Goal: Find specific page/section: Find specific page/section

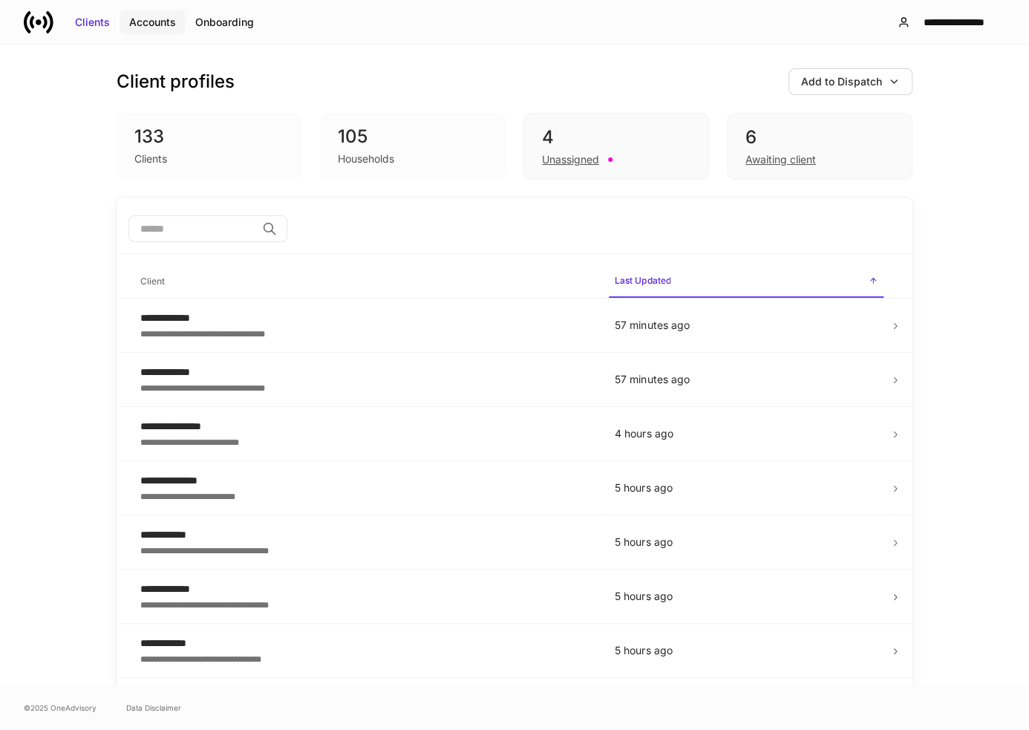
click at [160, 23] on div "Accounts" at bounding box center [152, 22] width 47 height 15
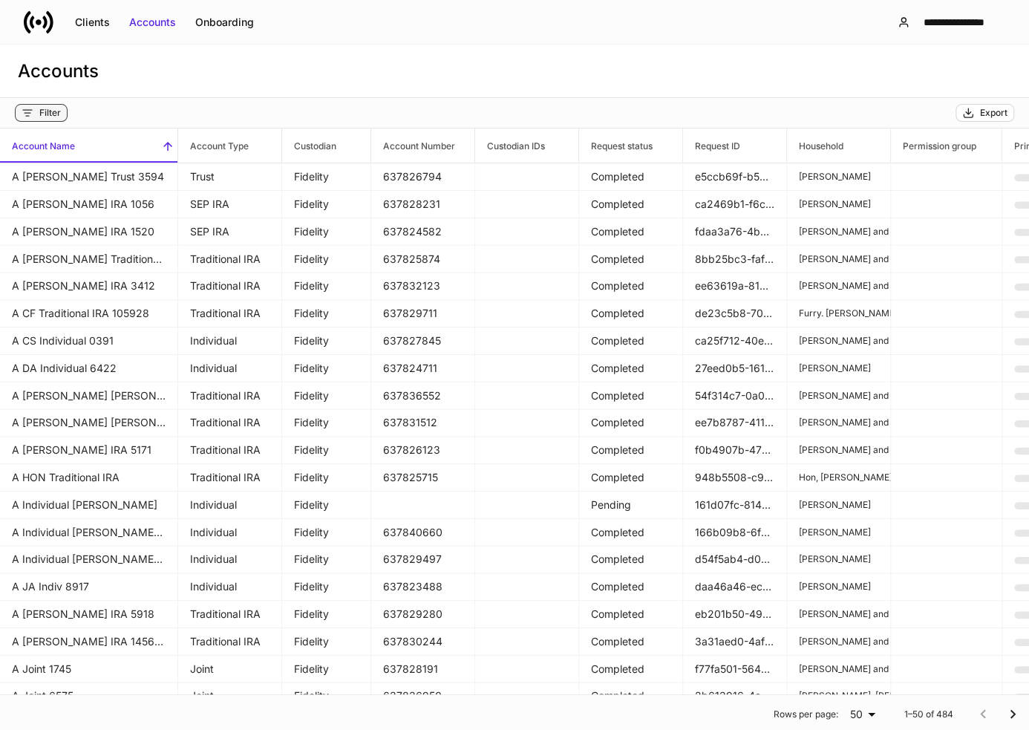
click at [36, 120] on button "Filter" at bounding box center [41, 113] width 53 height 18
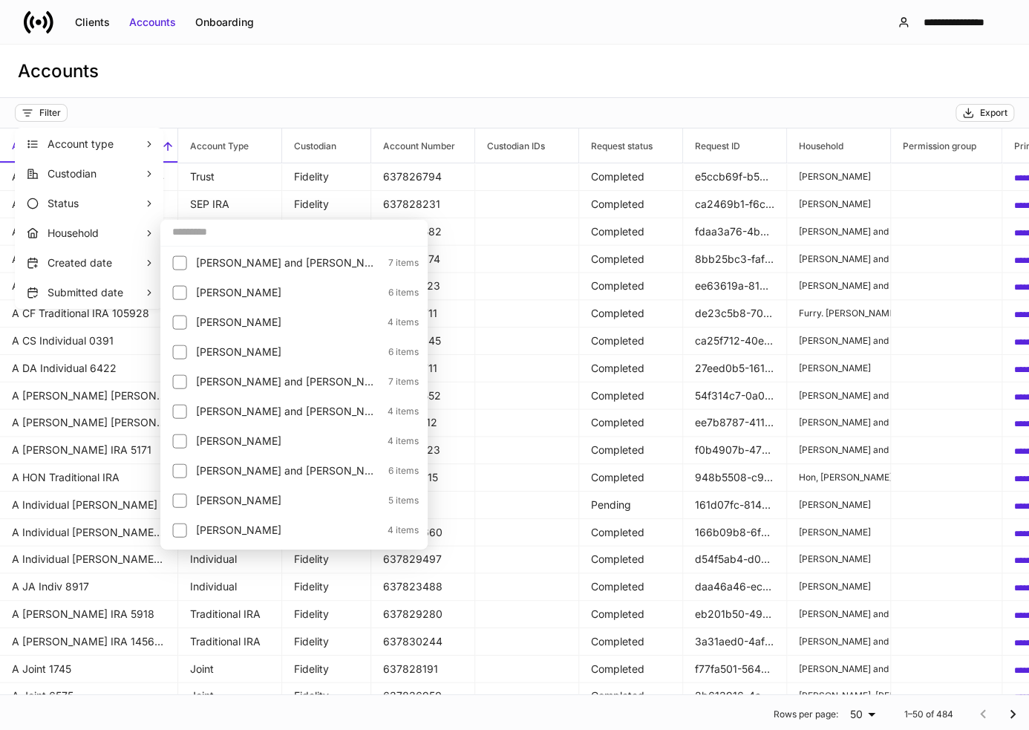
click at [209, 238] on input "text" at bounding box center [293, 231] width 267 height 27
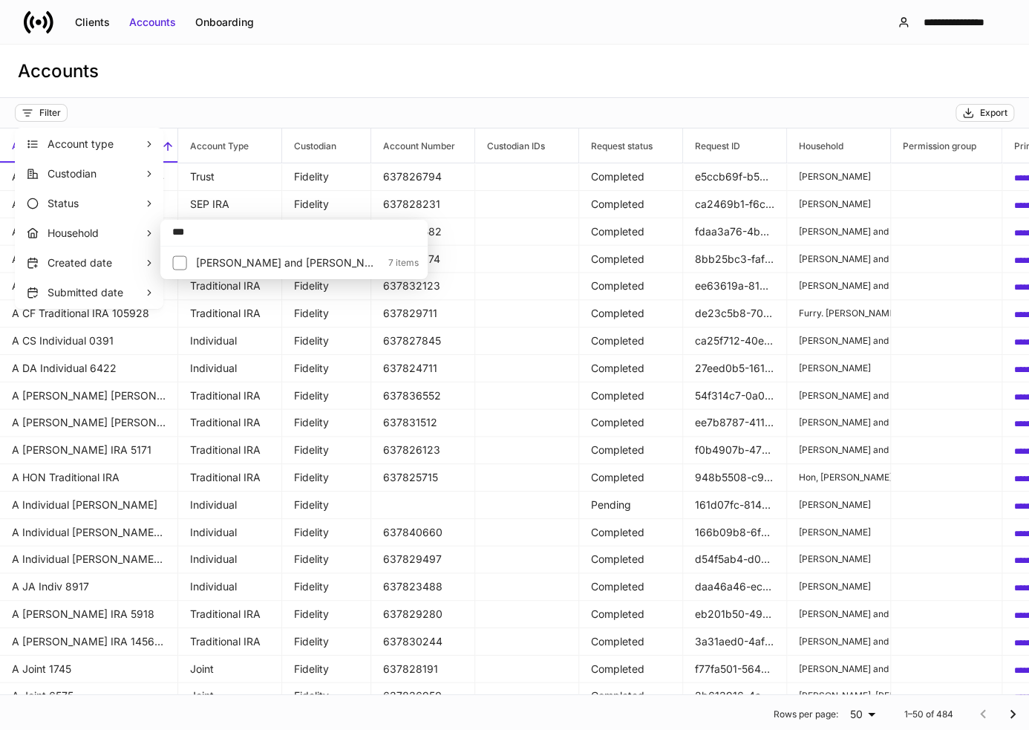
type input "***"
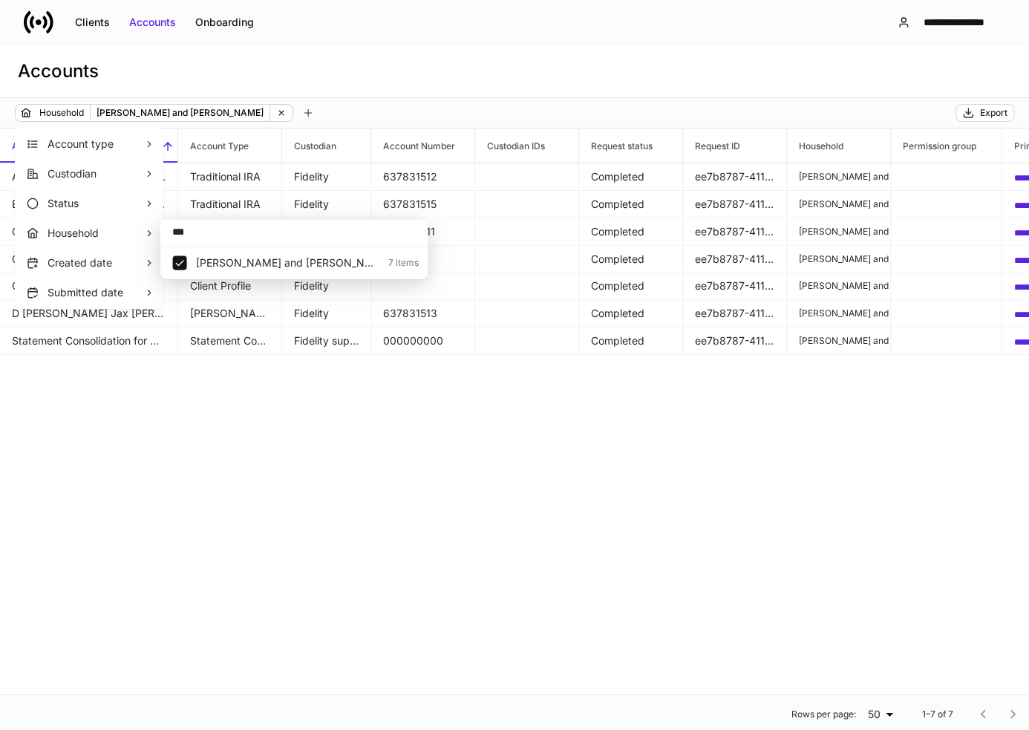
click at [313, 85] on div at bounding box center [514, 365] width 1029 height 730
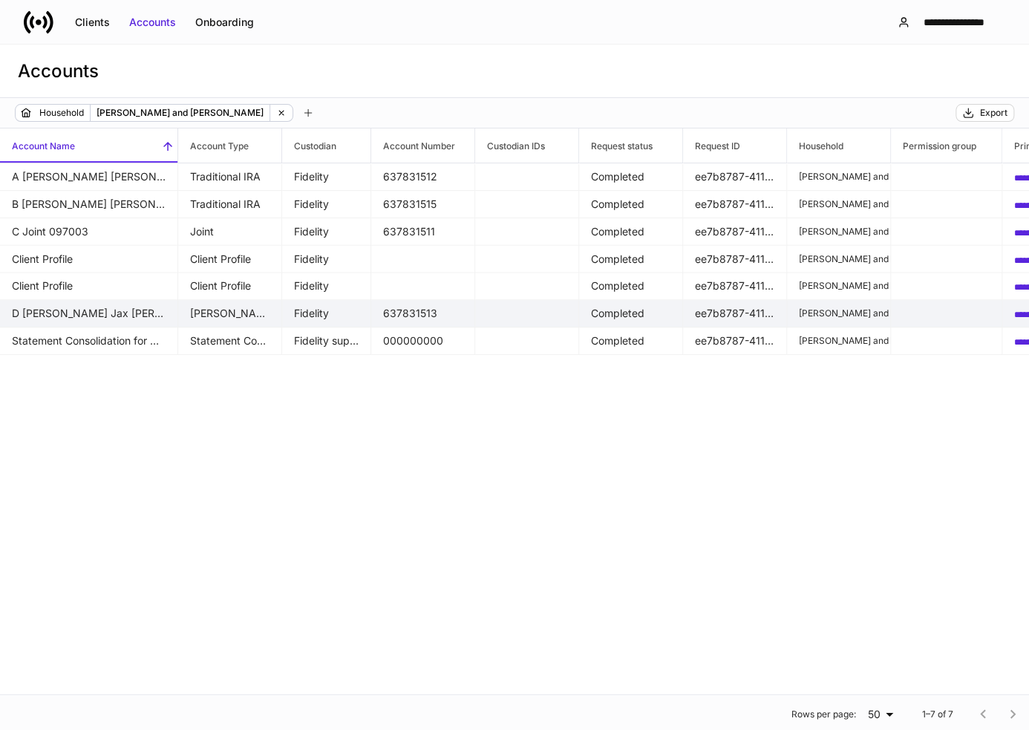
click at [127, 318] on td "D [PERSON_NAME] Jax [PERSON_NAME] 139549" at bounding box center [89, 313] width 178 height 27
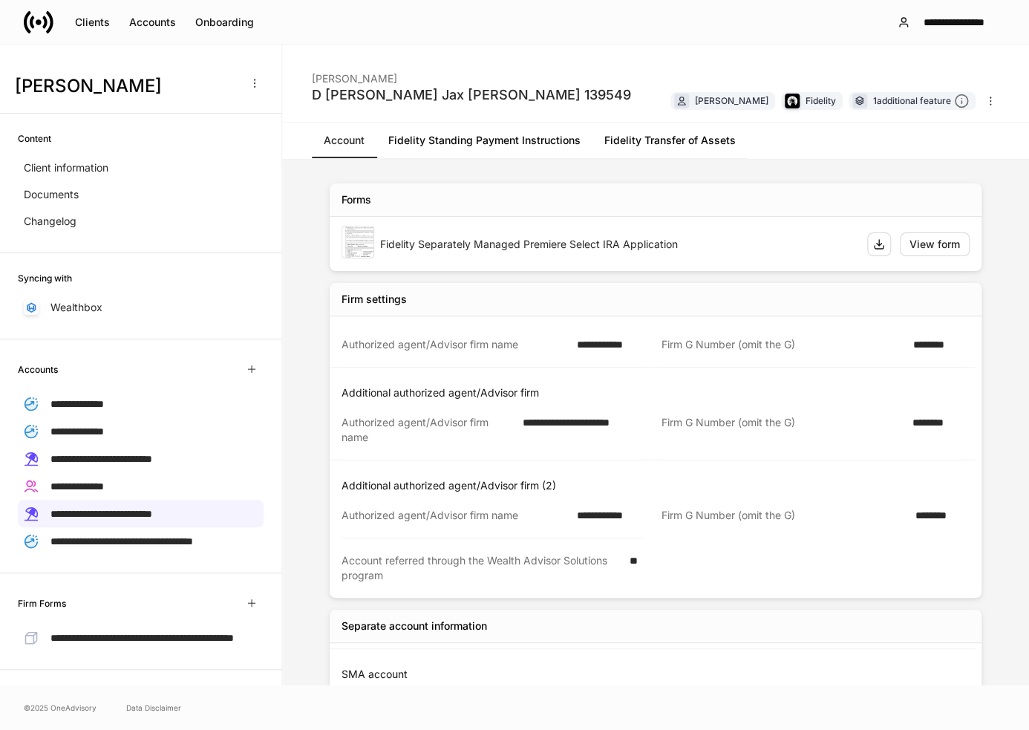
click at [656, 139] on link "Fidelity Transfer of Assets" at bounding box center [669, 140] width 155 height 36
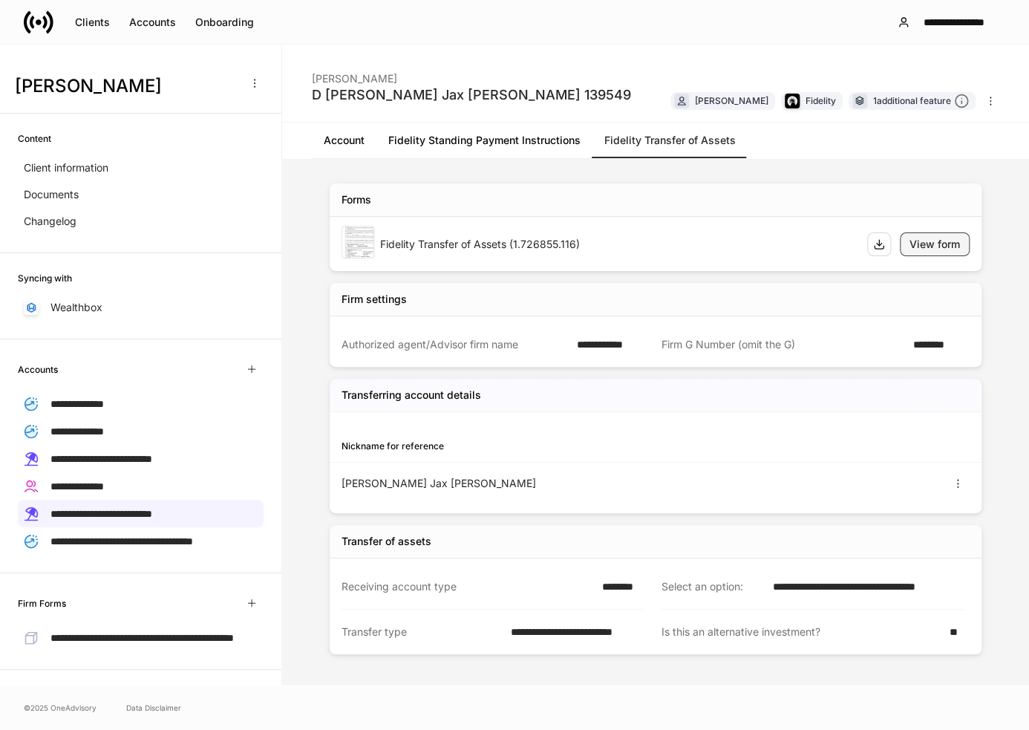
click at [936, 243] on div "View form" at bounding box center [934, 244] width 50 height 15
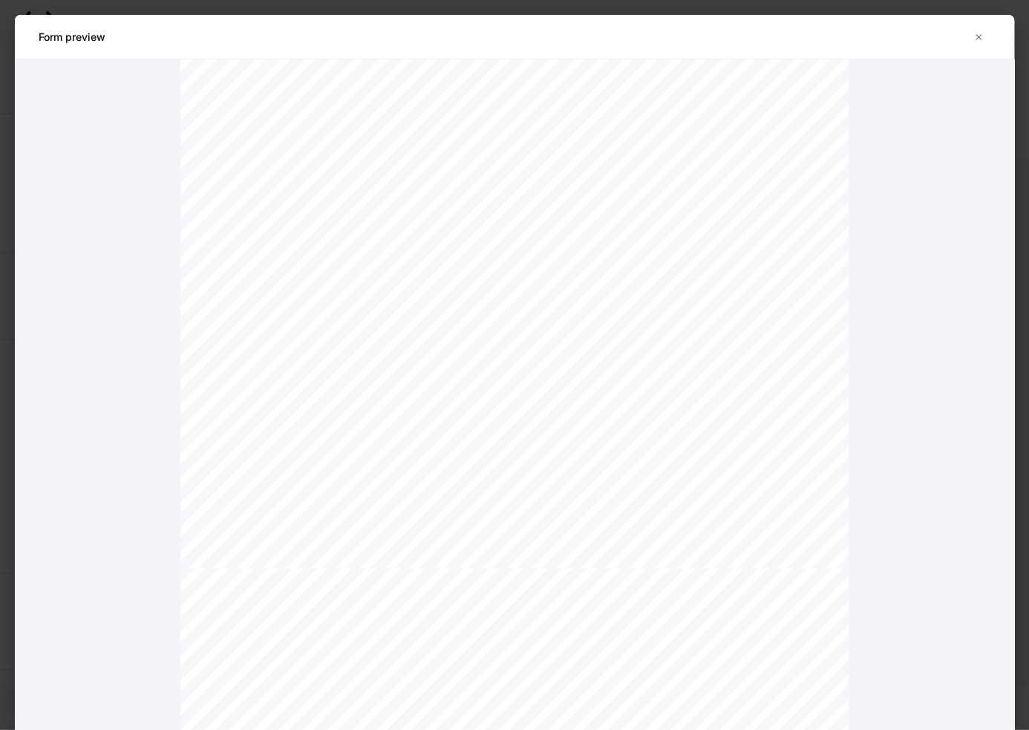
scroll to position [223, 0]
